Goal: Information Seeking & Learning: Learn about a topic

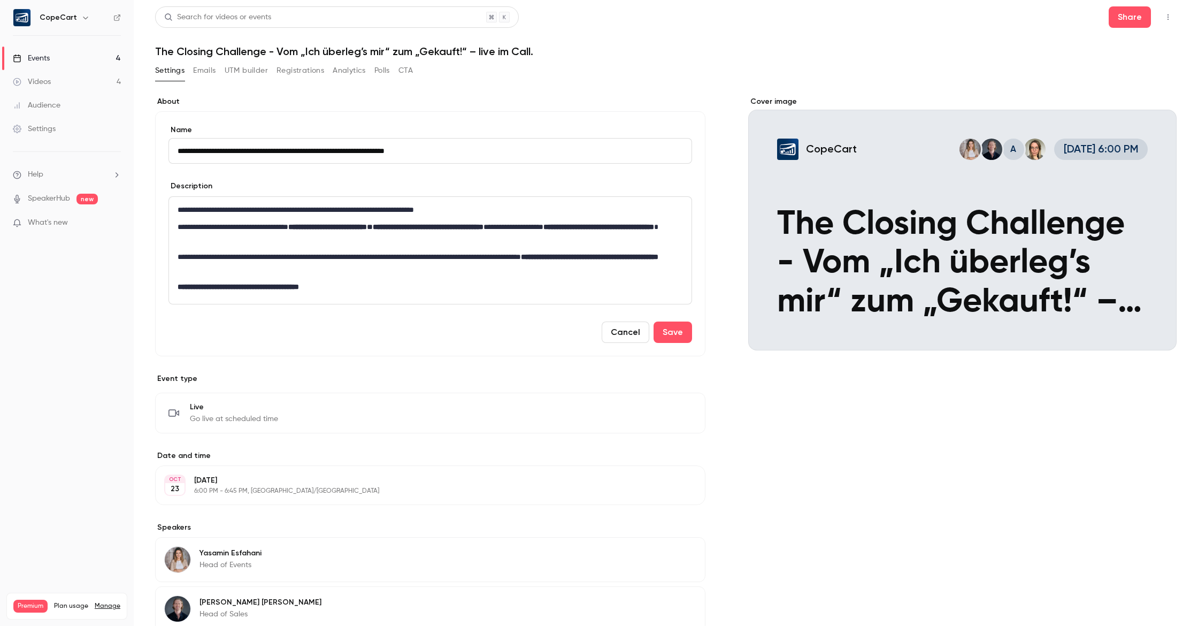
click at [55, 87] on link "Videos 4" at bounding box center [67, 82] width 134 height 24
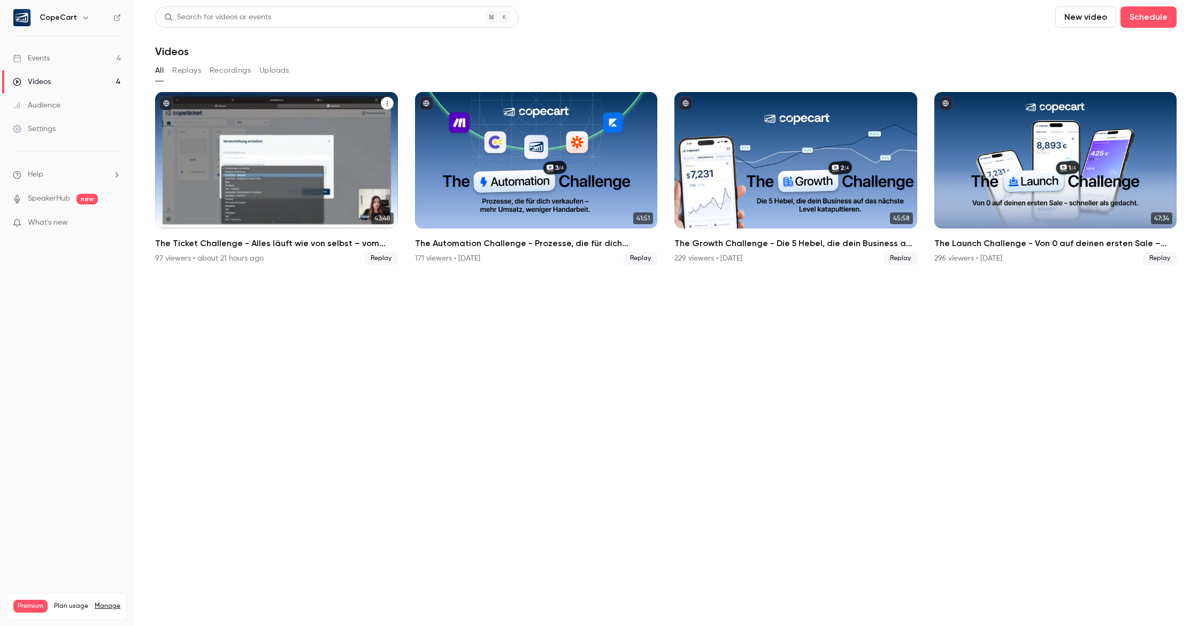
click at [352, 169] on div "The Ticket Challenge - Alles läuft wie von selbst – vom Ticket bis zum Check-in" at bounding box center [276, 160] width 243 height 136
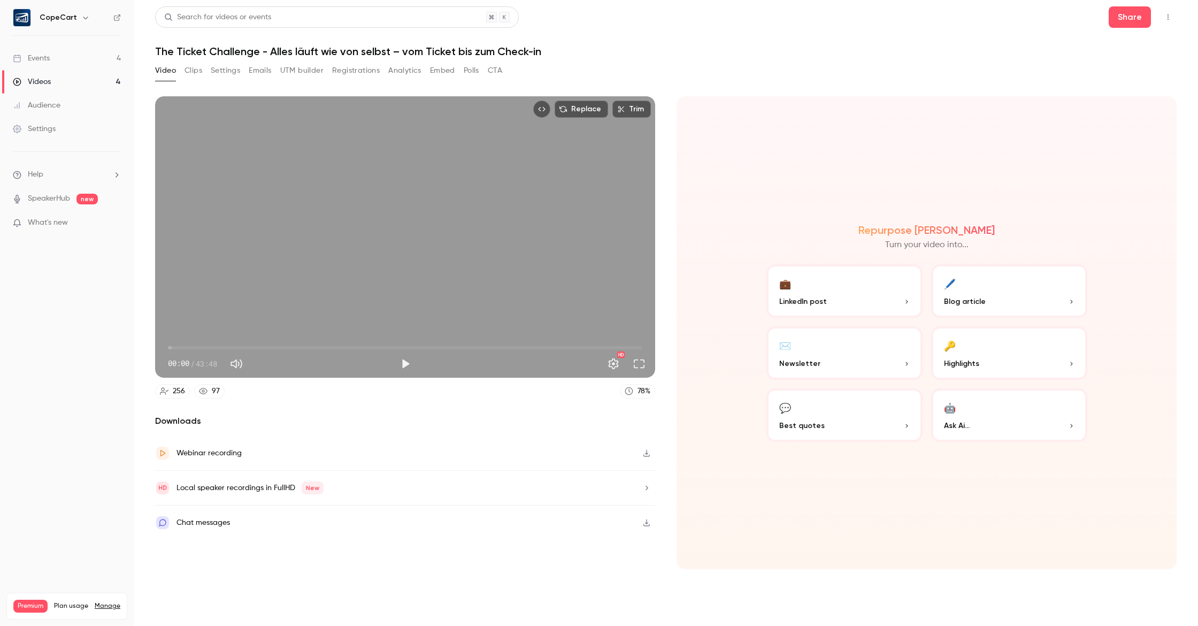
click at [340, 67] on button "Registrations" at bounding box center [356, 70] width 48 height 17
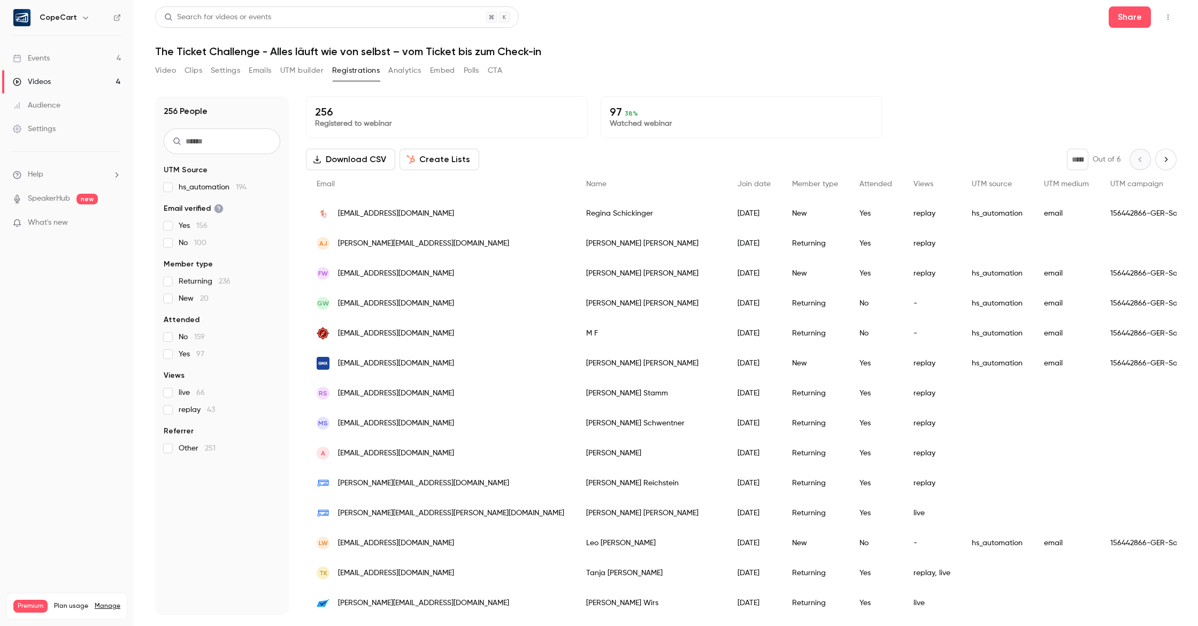
click at [406, 68] on button "Analytics" at bounding box center [404, 70] width 33 height 17
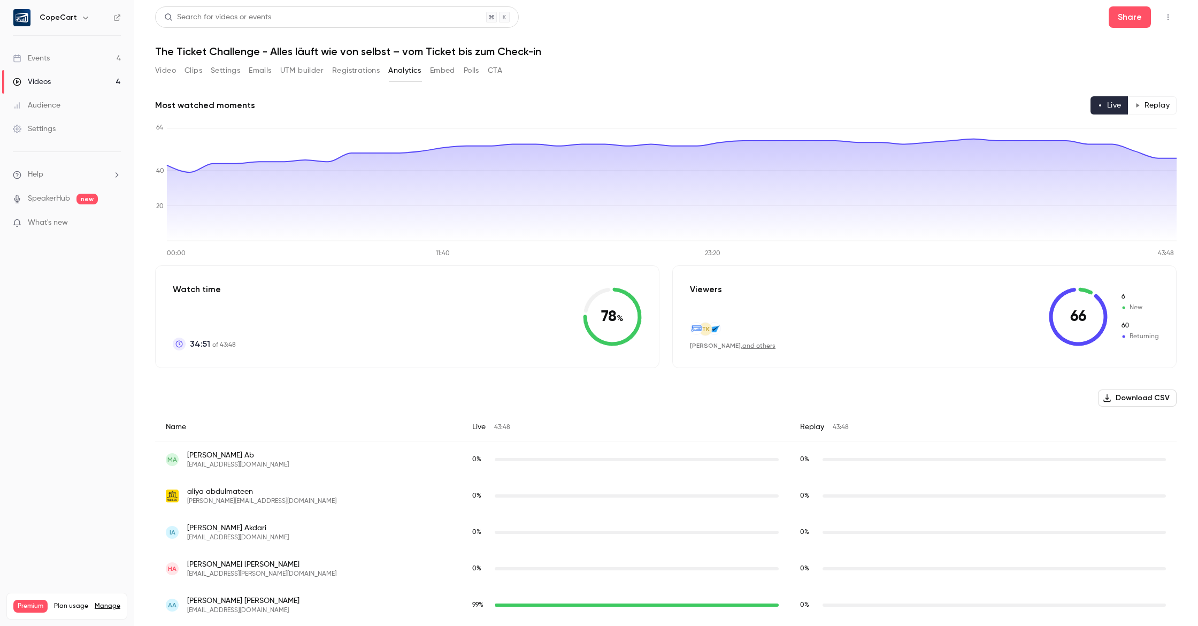
click at [498, 67] on button "CTA" at bounding box center [495, 70] width 14 height 17
